Goal: Check status

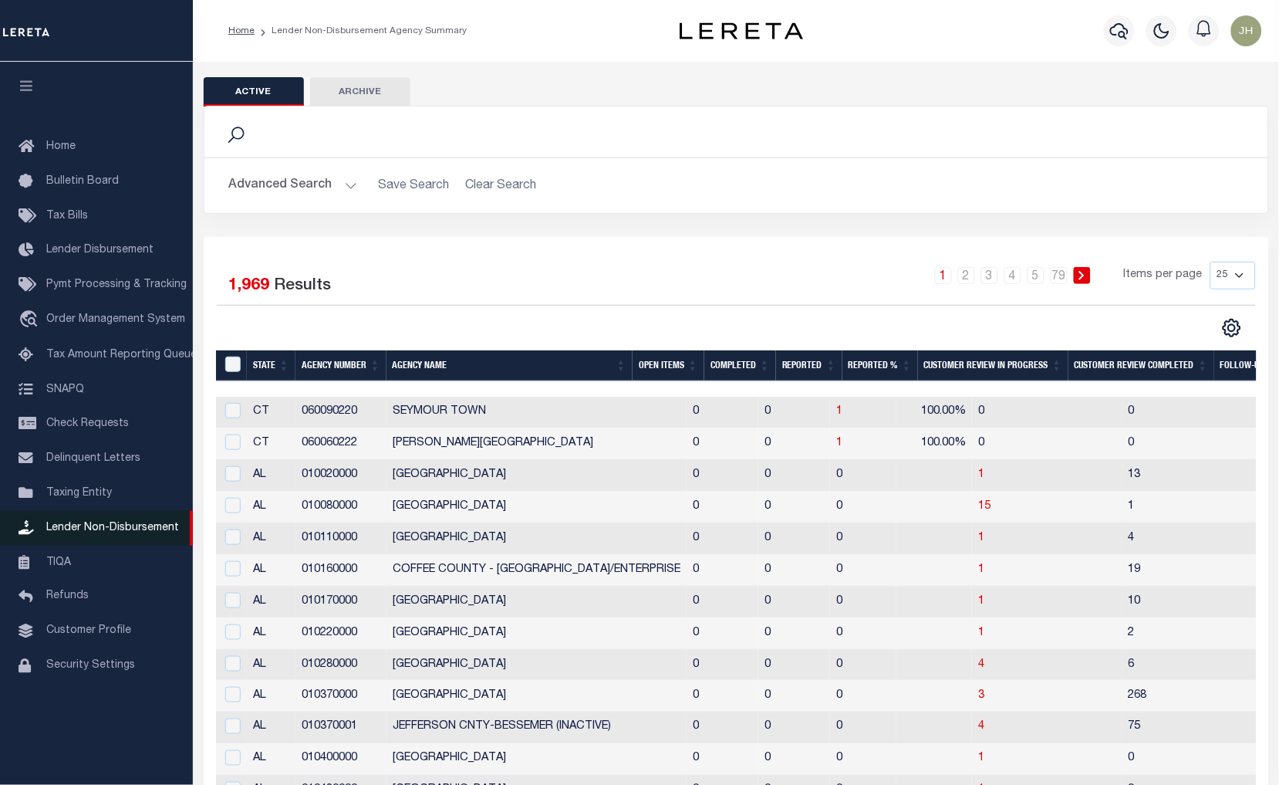
click at [122, 526] on span "Lender Non-Disbursement" at bounding box center [112, 527] width 133 height 11
click at [670, 366] on th "Open Items" at bounding box center [669, 366] width 72 height 32
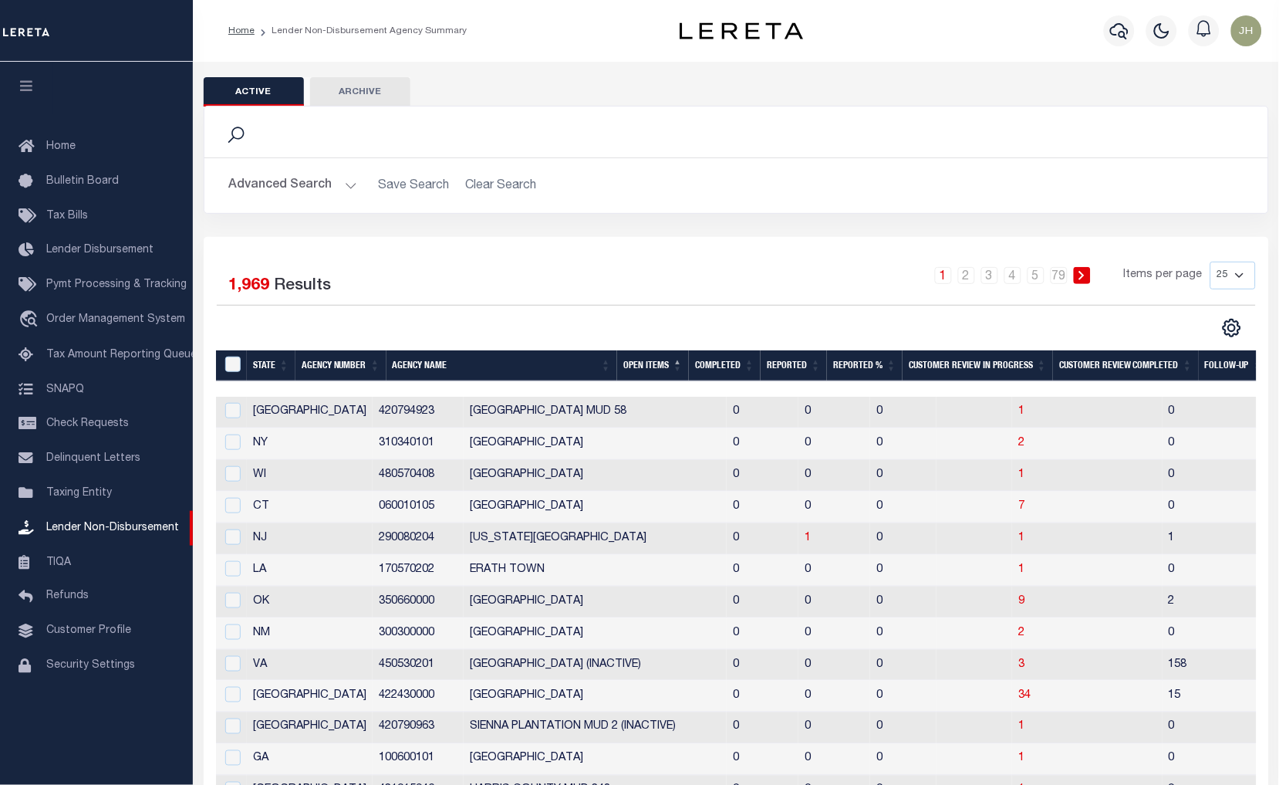
click at [670, 366] on th "Open Items" at bounding box center [653, 366] width 72 height 32
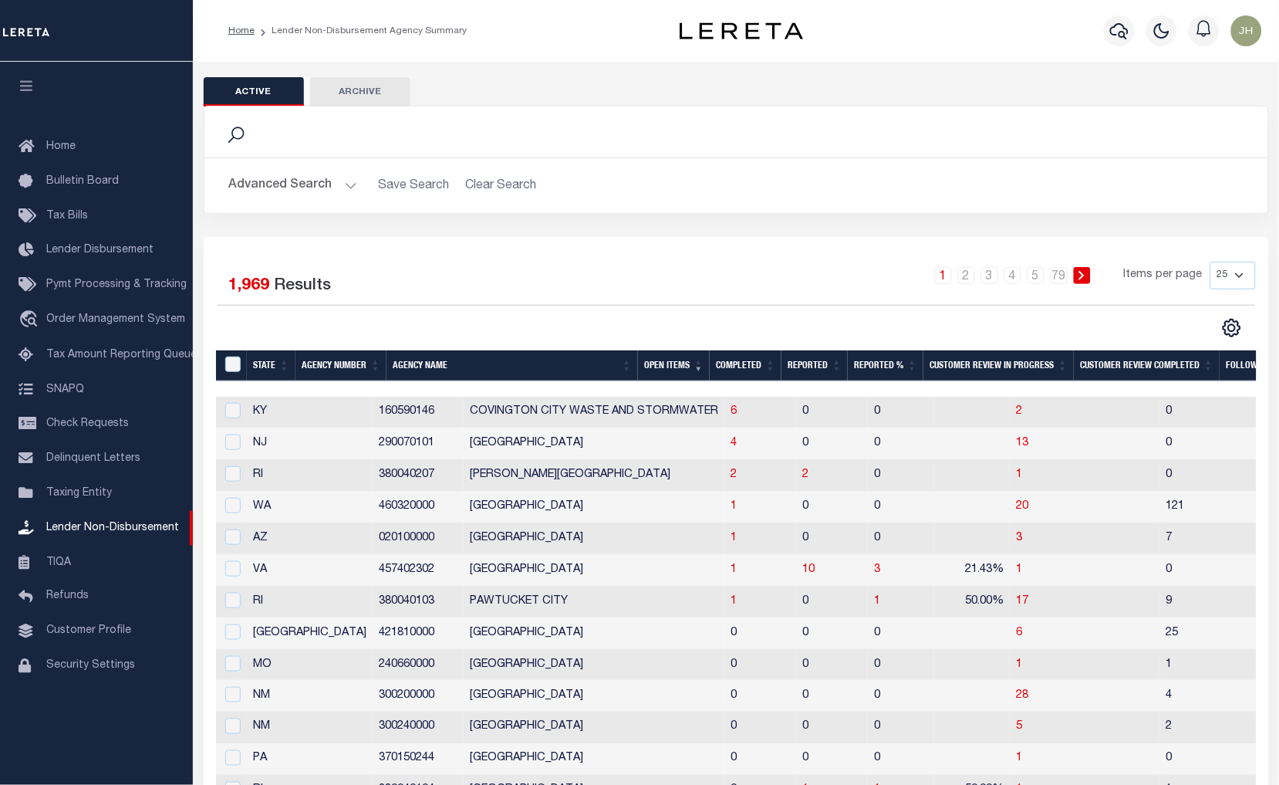
click at [671, 368] on th "Open Items" at bounding box center [674, 366] width 72 height 32
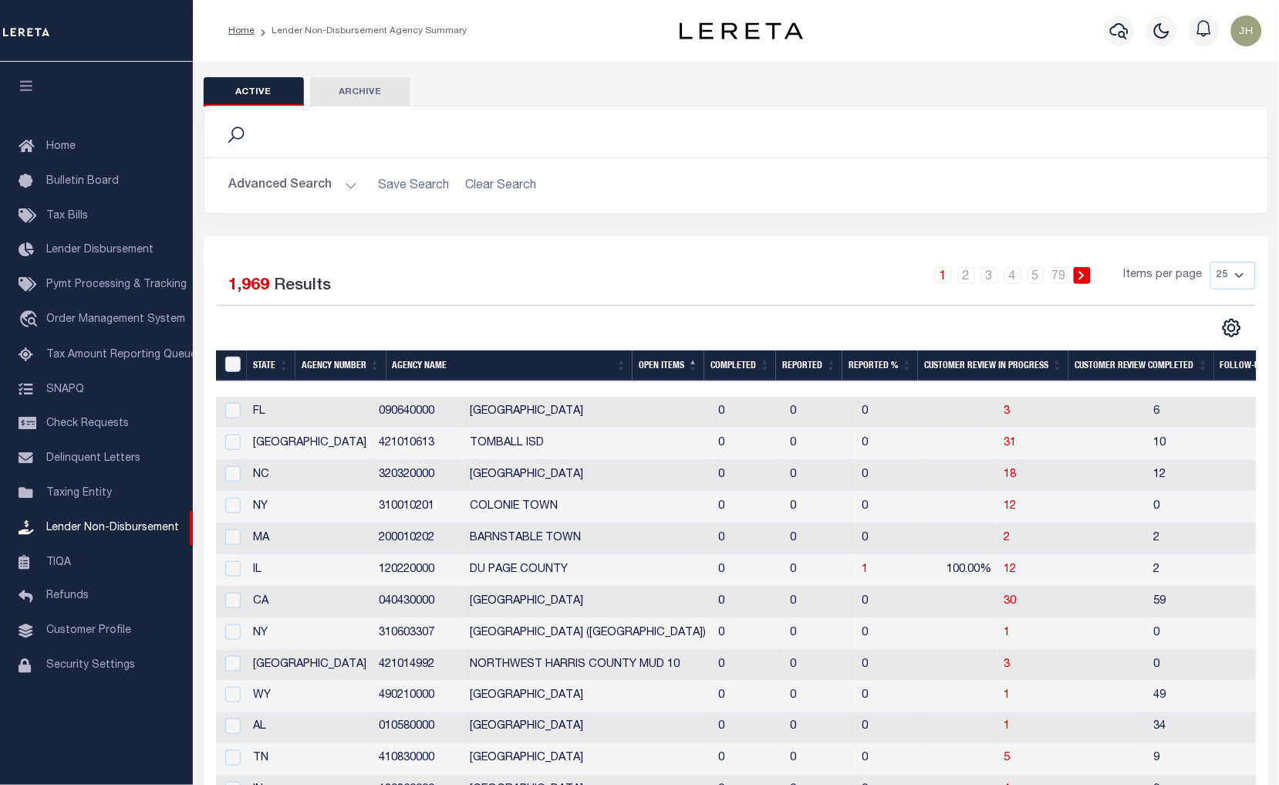
click at [681, 372] on th "Open Items" at bounding box center [669, 366] width 72 height 32
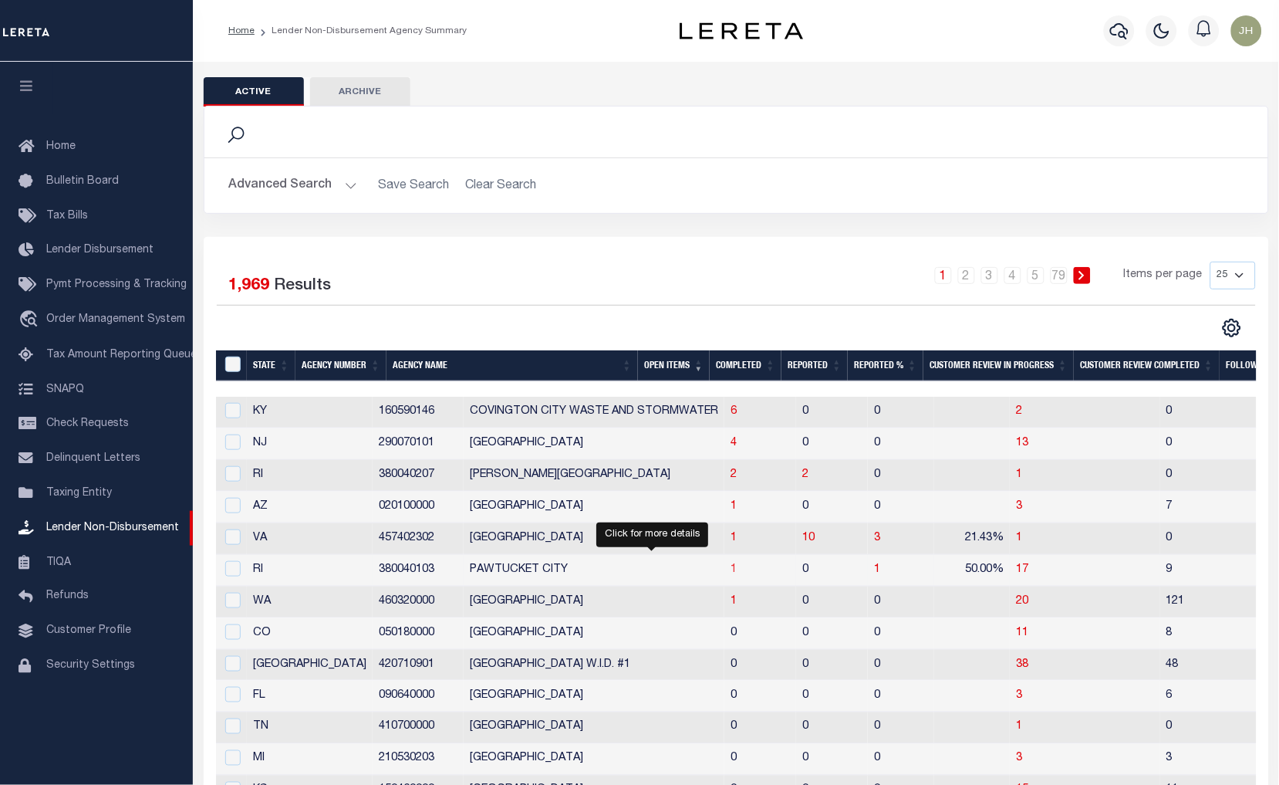
click at [731, 569] on span "1" at bounding box center [734, 569] width 6 height 11
